Goal: Task Accomplishment & Management: Manage account settings

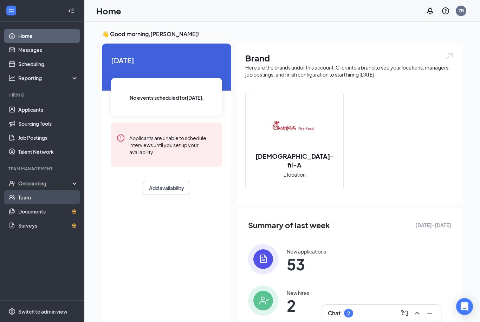
click at [43, 194] on link "Team" at bounding box center [48, 197] width 60 height 14
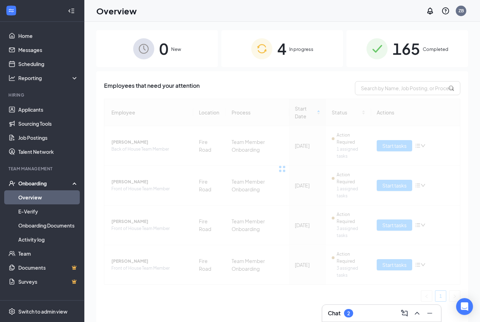
click at [304, 54] on div "4 In progress" at bounding box center [282, 48] width 122 height 37
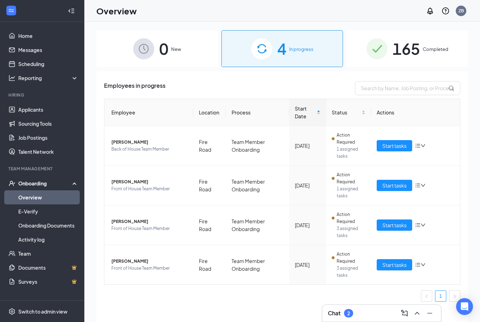
click at [440, 47] on span "Completed" at bounding box center [436, 49] width 26 height 7
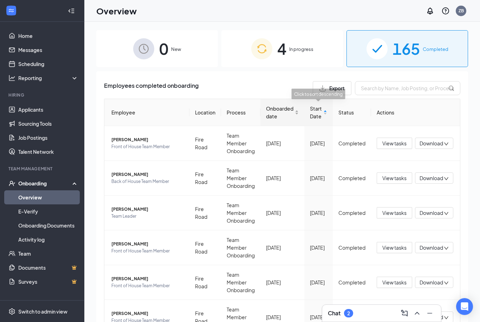
click at [280, 111] on span "Onboarded date" at bounding box center [279, 112] width 27 height 15
click at [281, 110] on span "Onboarded date" at bounding box center [279, 112] width 27 height 15
click at [421, 315] on icon "ChevronUp" at bounding box center [417, 313] width 8 height 8
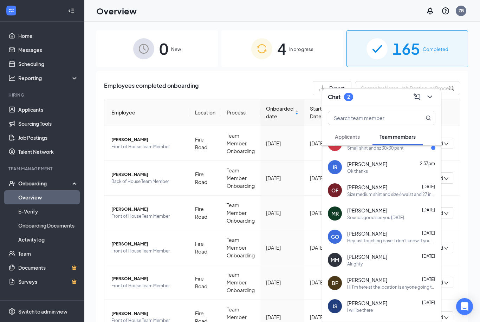
scroll to position [37, 0]
click at [384, 190] on div "[PERSON_NAME] [DATE]" at bounding box center [391, 186] width 88 height 7
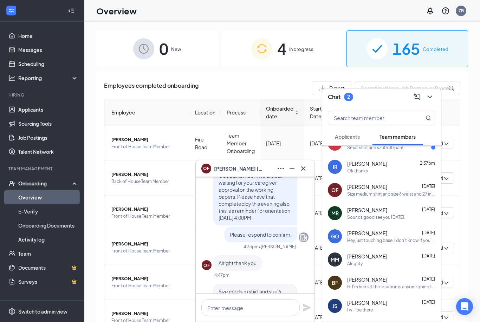
scroll to position [-56, 0]
click at [304, 169] on icon "Cross" at bounding box center [303, 168] width 4 height 4
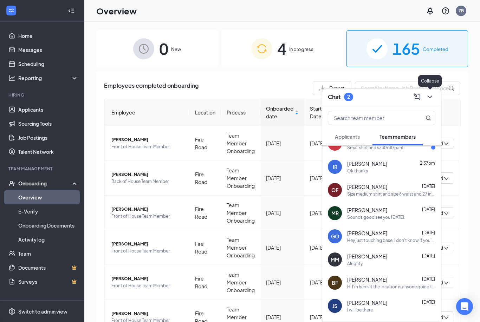
click at [430, 97] on icon "ChevronDown" at bounding box center [429, 97] width 5 height 3
